Goal: Task Accomplishment & Management: Use online tool/utility

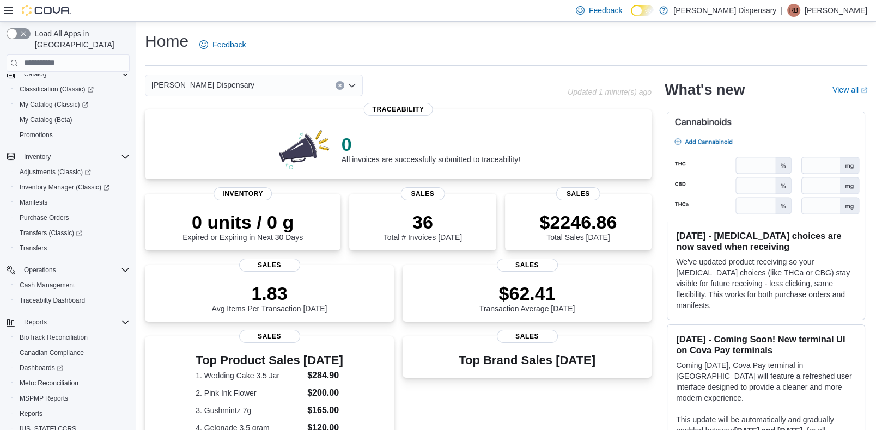
scroll to position [138, 0]
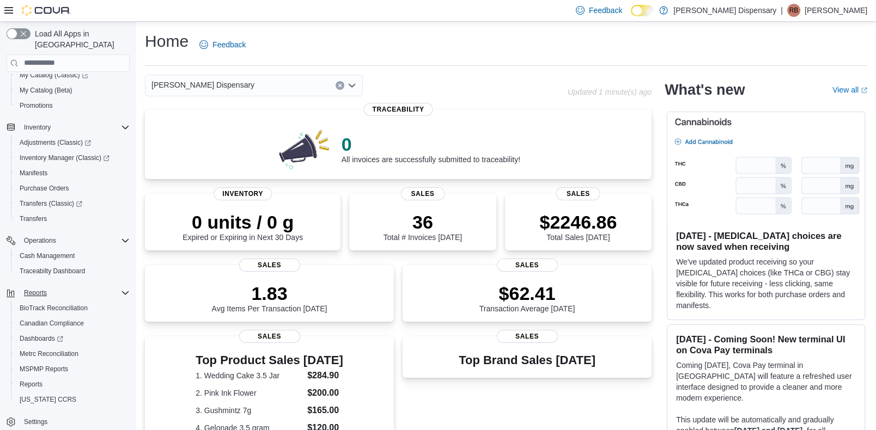
click at [65, 286] on div "Reports" at bounding box center [75, 292] width 110 height 13
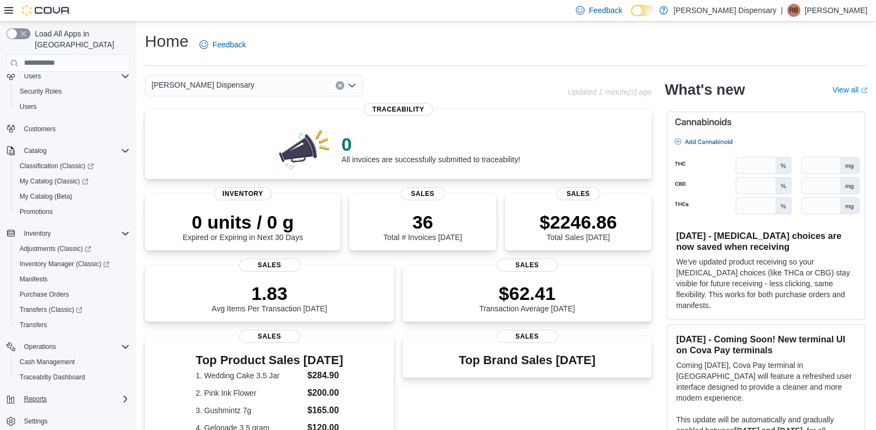
click at [100, 393] on div "Reports" at bounding box center [75, 399] width 110 height 13
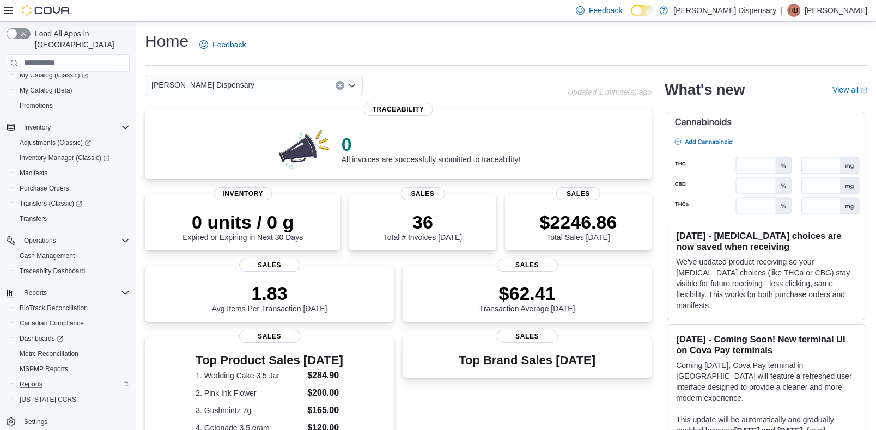
click at [51, 378] on div "Reports" at bounding box center [72, 384] width 114 height 13
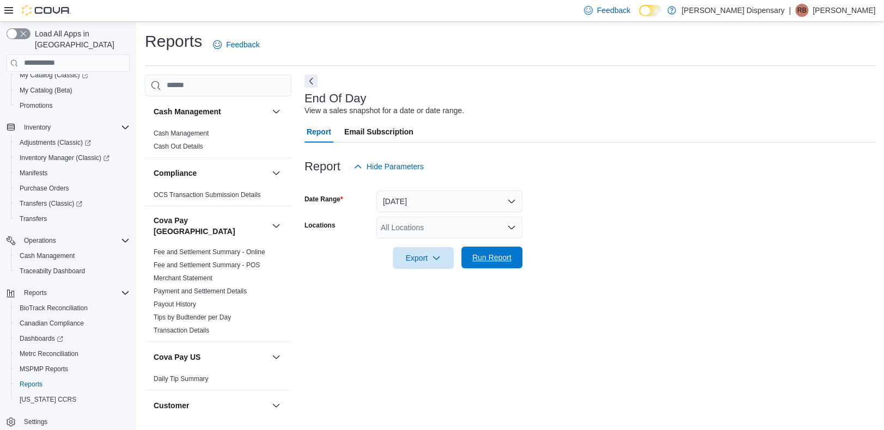
click at [481, 259] on span "Run Report" at bounding box center [491, 257] width 39 height 11
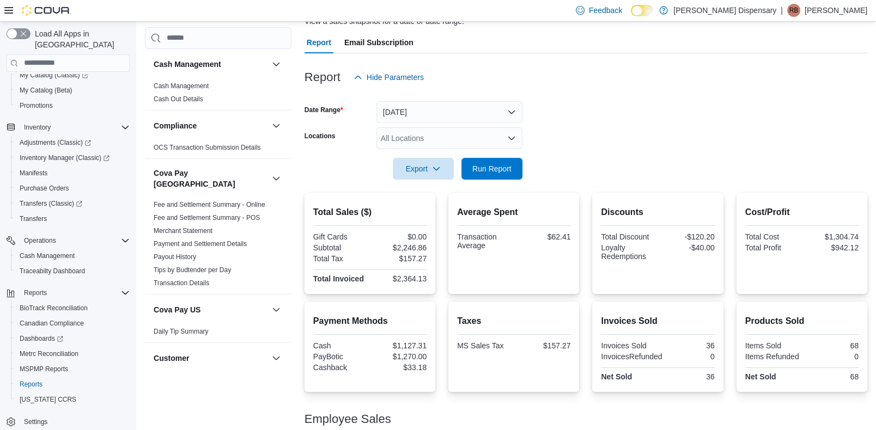
scroll to position [109, 0]
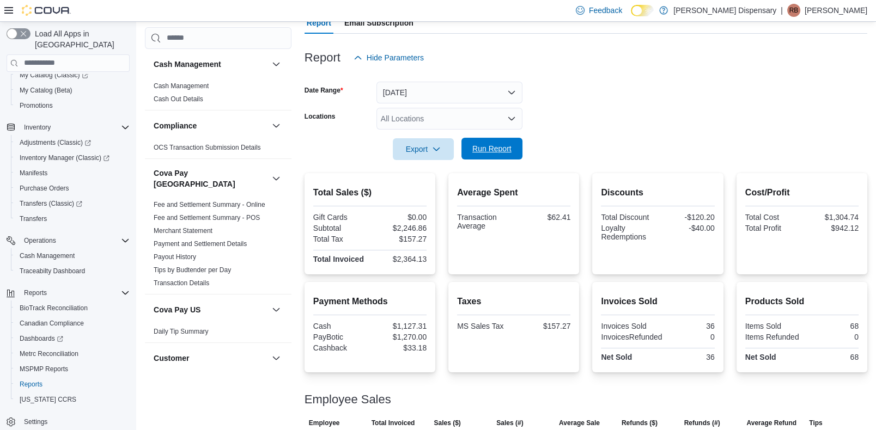
click at [486, 155] on span "Run Report" at bounding box center [492, 149] width 48 height 22
click at [437, 149] on icon "button" at bounding box center [436, 148] width 9 height 9
click at [433, 194] on span "Export to Pdf" at bounding box center [424, 192] width 49 height 9
click at [45, 378] on link "Reports" at bounding box center [31, 384] width 32 height 13
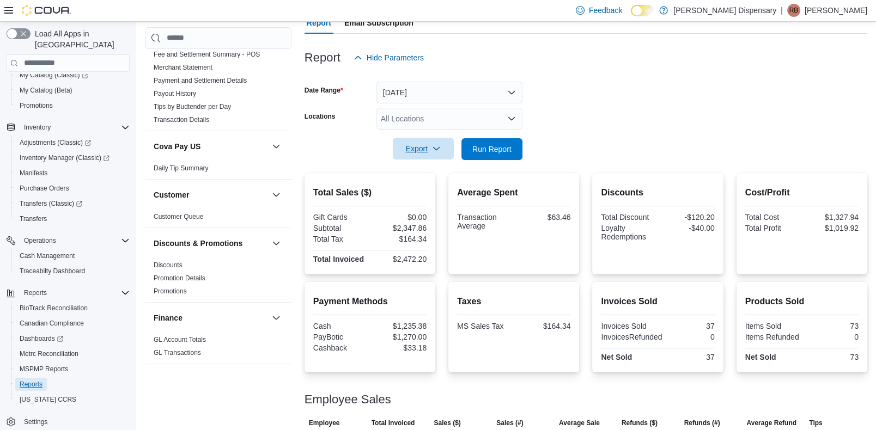
scroll to position [272, 0]
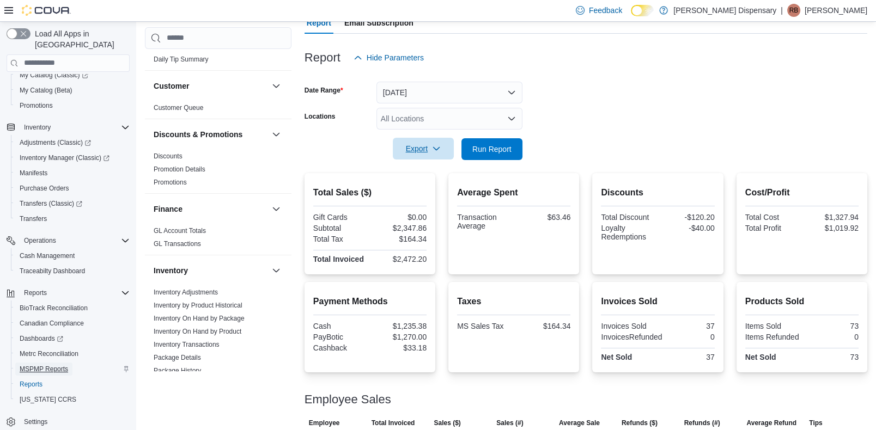
click at [57, 365] on span "MSPMP Reports" at bounding box center [44, 369] width 48 height 9
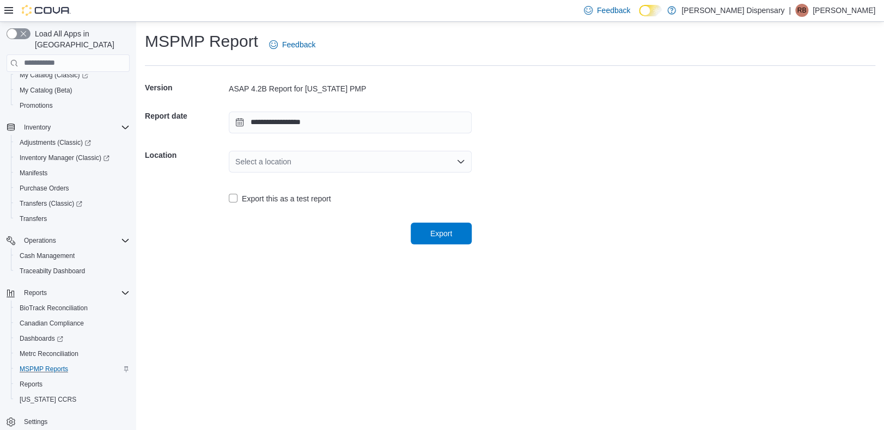
click at [372, 164] on div "Select a location" at bounding box center [350, 162] width 243 height 22
click at [344, 197] on span "[STREET_ADDRESS]" at bounding box center [356, 195] width 217 height 11
click at [434, 236] on span "Export" at bounding box center [441, 233] width 22 height 11
